Goal: Transaction & Acquisition: Purchase product/service

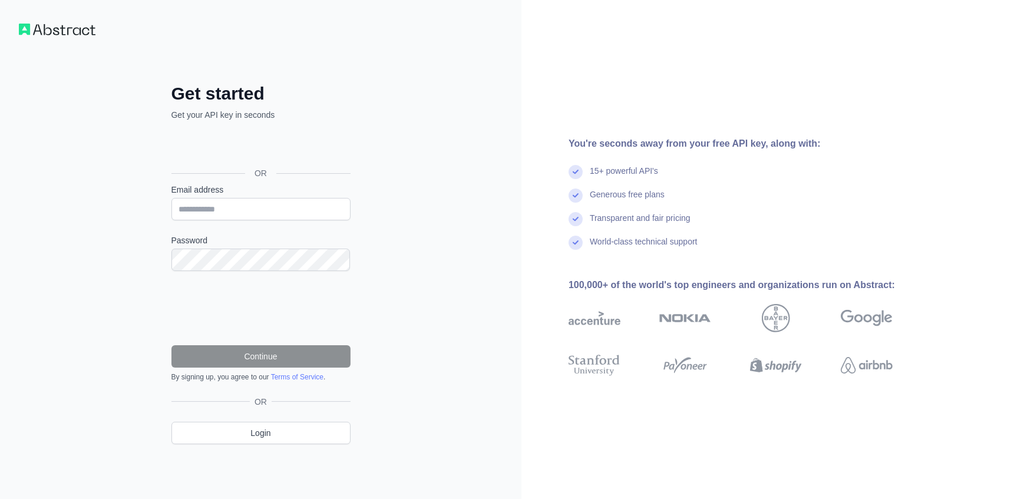
click at [452, 260] on div "Get started Get your API key in seconds OR Email address Password Continue By s…" at bounding box center [260, 249] width 521 height 499
click at [494, 111] on div "Get started Get your API key in seconds OR Email address Password Continue By s…" at bounding box center [260, 249] width 521 height 499
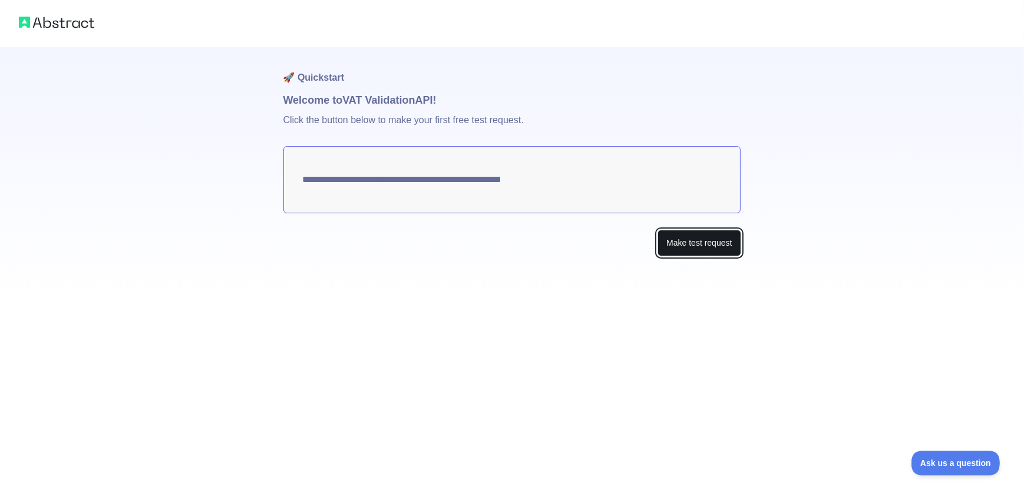
click at [731, 243] on button "Make test request" at bounding box center [699, 243] width 83 height 27
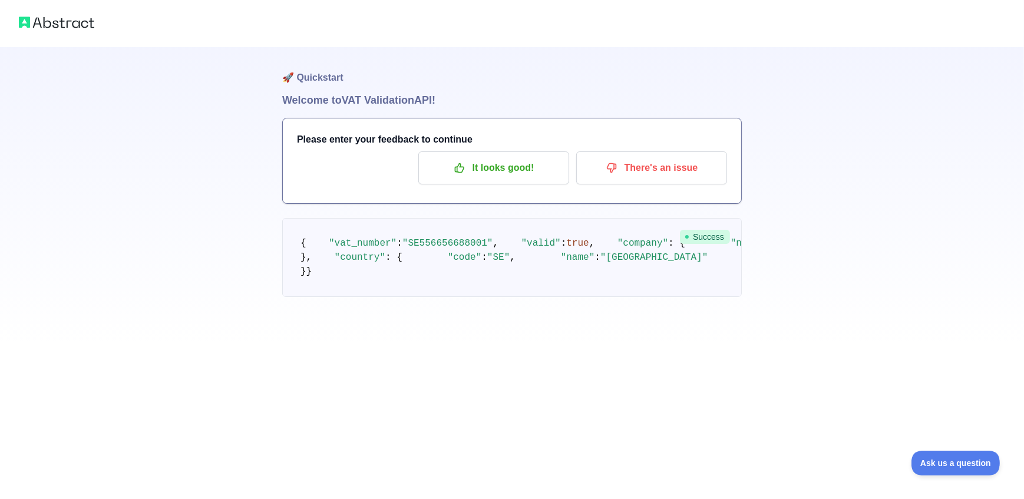
click at [418, 270] on pre "{ "vat_number" : "SE556656688001" , "valid" : true , "company" : { "name" : "GO…" at bounding box center [512, 257] width 460 height 79
click at [421, 249] on span ""SE556656688001"" at bounding box center [447, 243] width 91 height 11
copy span "SE556656688001"
click at [647, 292] on pre "{ "vat_number" : "SE556656688001" , "valid" : true , "company" : { "name" : "GO…" at bounding box center [512, 257] width 460 height 79
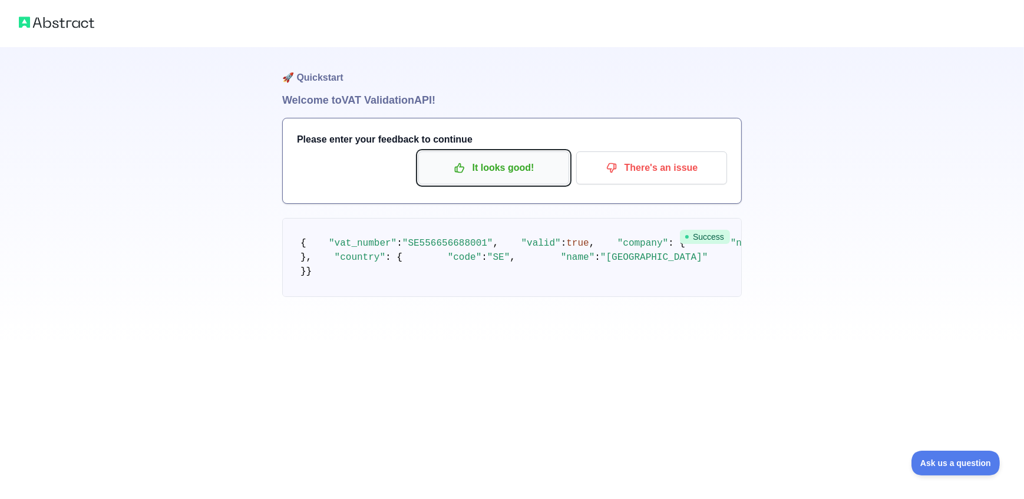
click at [500, 169] on p "It looks good!" at bounding box center [493, 168] width 133 height 20
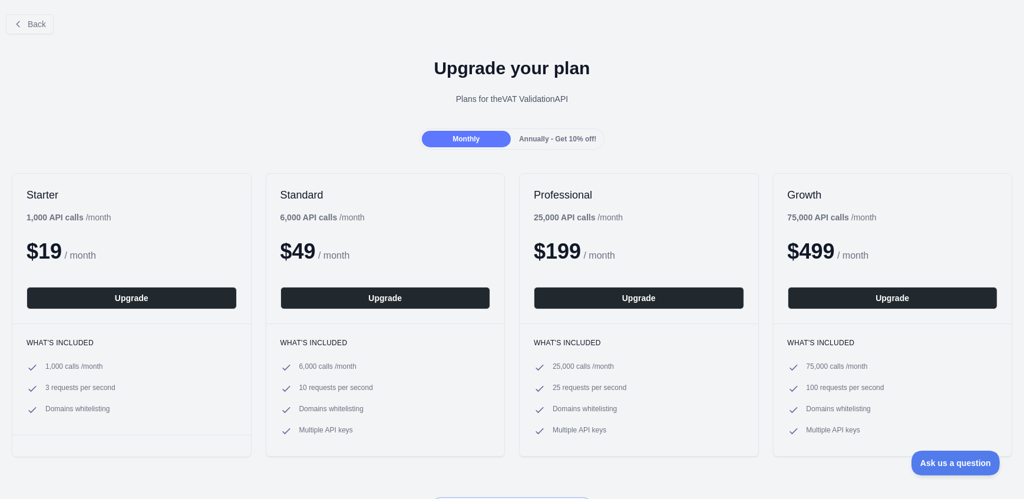
click at [541, 141] on span "Annually - Get 10% off!" at bounding box center [557, 139] width 77 height 8
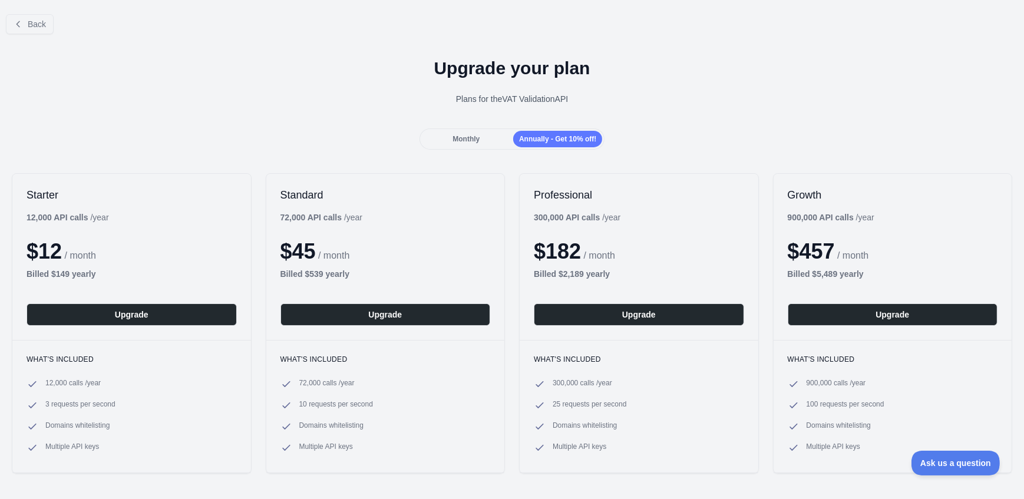
click at [462, 141] on span "Monthly" at bounding box center [465, 139] width 27 height 8
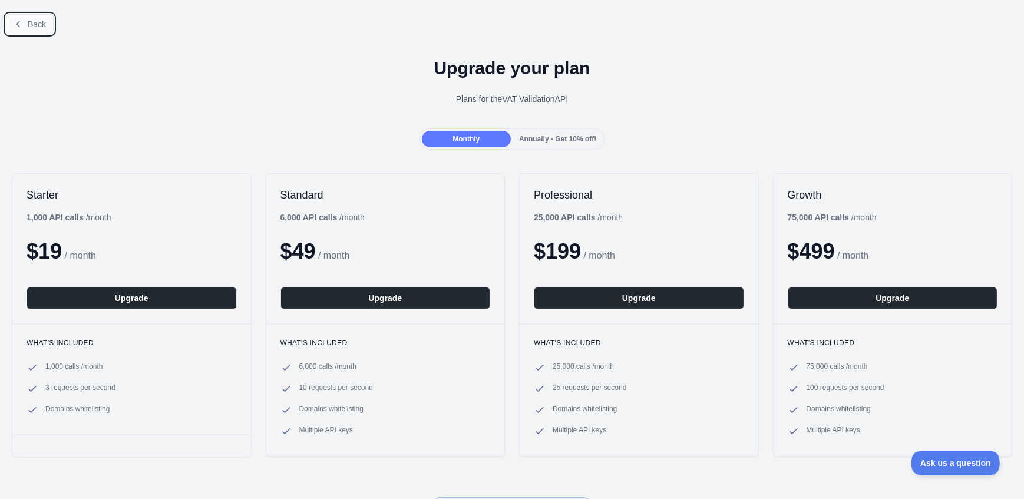
click at [30, 25] on span "Back" at bounding box center [37, 23] width 18 height 9
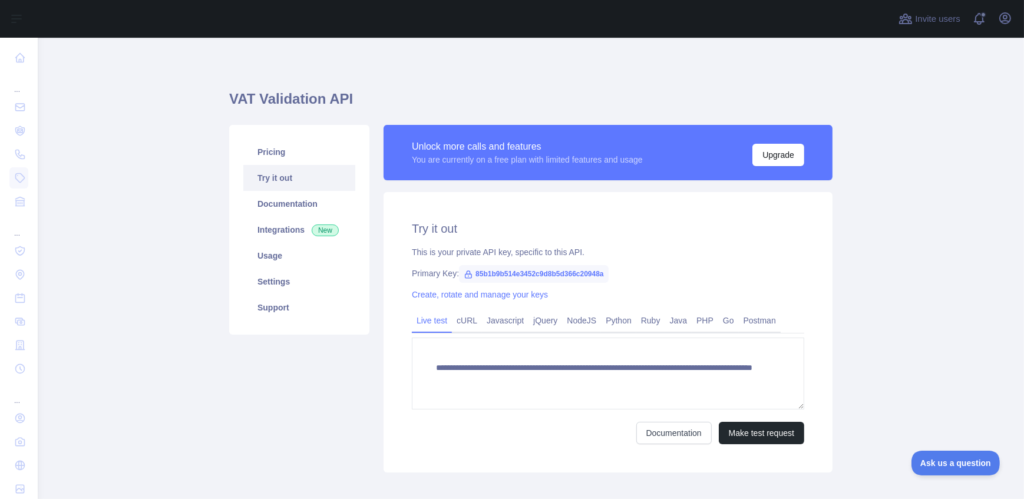
click at [541, 274] on span "85b1b9b514e3452c9d8b5d366c20948a" at bounding box center [534, 274] width 150 height 18
click at [541, 273] on span "85b1b9b514e3452c9d8b5d366c20948a" at bounding box center [534, 274] width 150 height 18
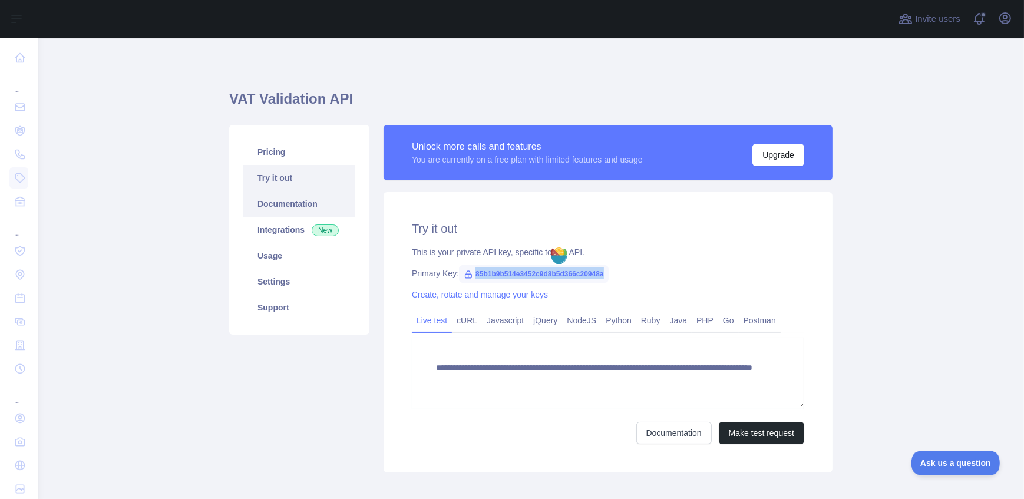
click at [276, 205] on link "Documentation" at bounding box center [299, 204] width 112 height 26
click at [298, 209] on link "Documentation" at bounding box center [299, 204] width 112 height 26
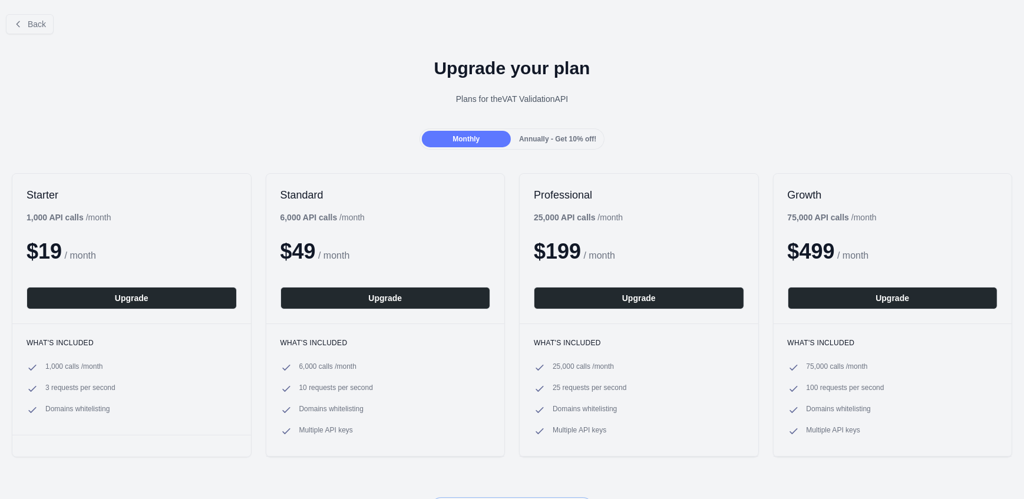
click at [747, 128] on div "Monthly Annually - Get 10% off!" at bounding box center [512, 138] width 1024 height 21
